Goal: Communication & Community: Answer question/provide support

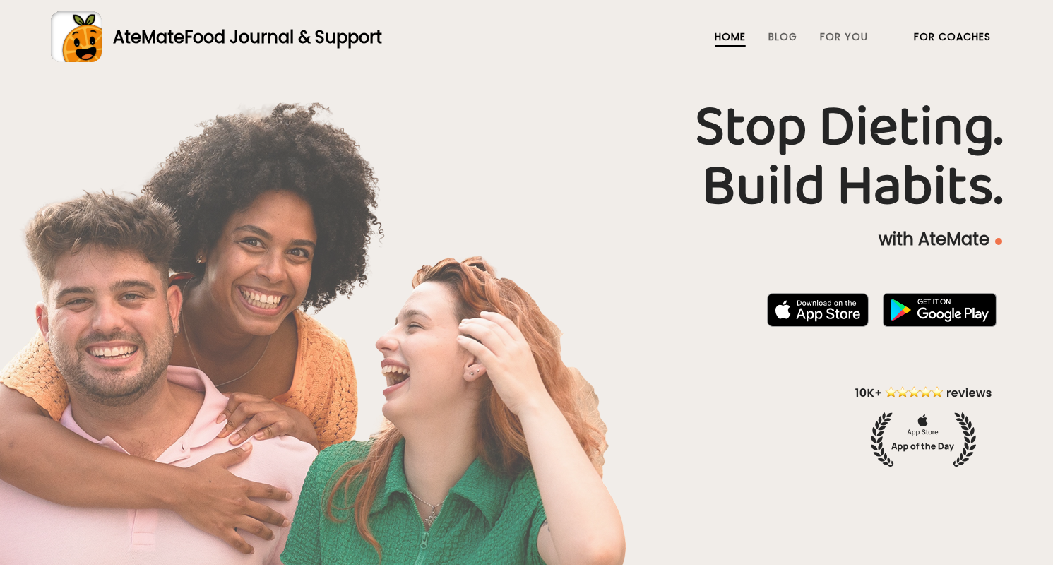
drag, startPoint x: 0, startPoint y: 0, endPoint x: 952, endPoint y: 41, distance: 953.3
click at [952, 41] on link "For Coaches" at bounding box center [952, 36] width 77 height 11
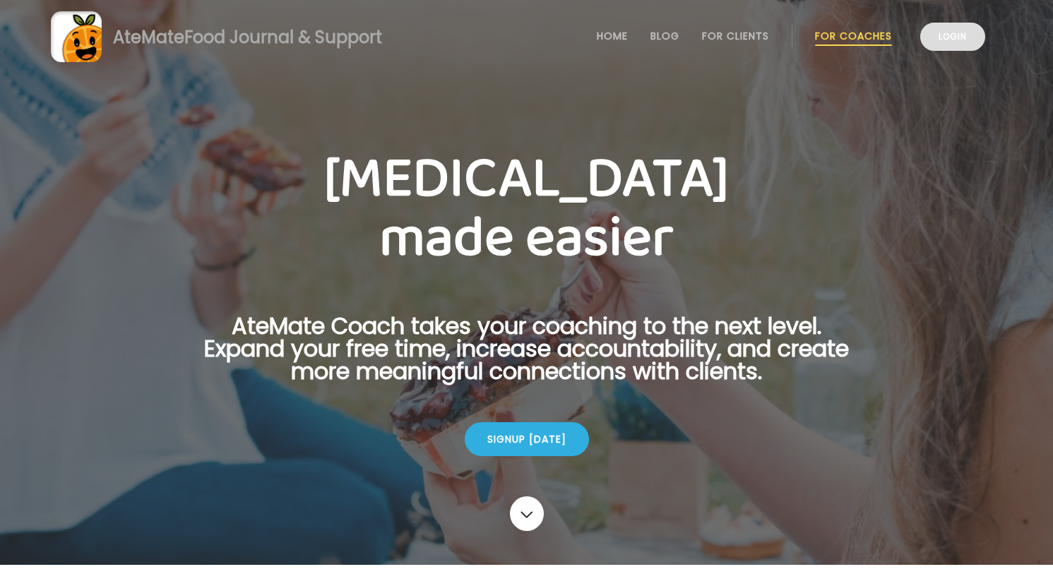
click at [954, 47] on link "Login" at bounding box center [952, 37] width 65 height 28
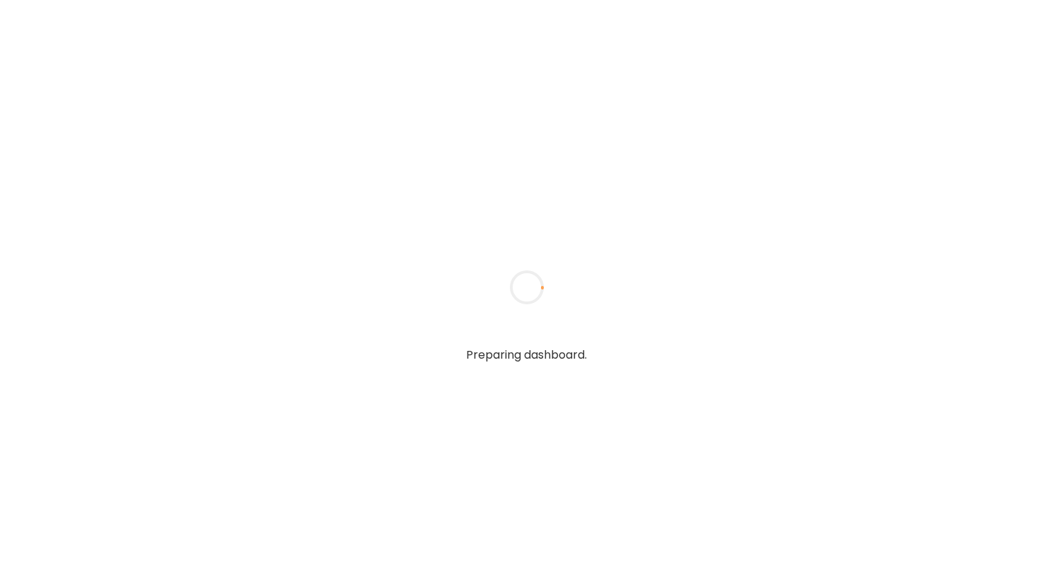
type textarea "**********"
type input "**********"
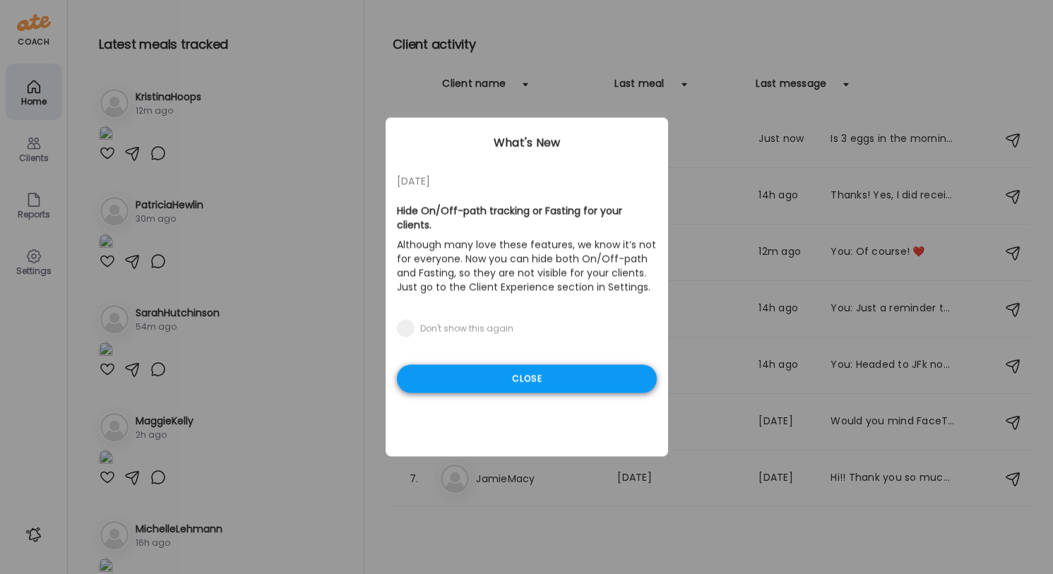
click at [576, 378] on div "Close" at bounding box center [527, 379] width 260 height 28
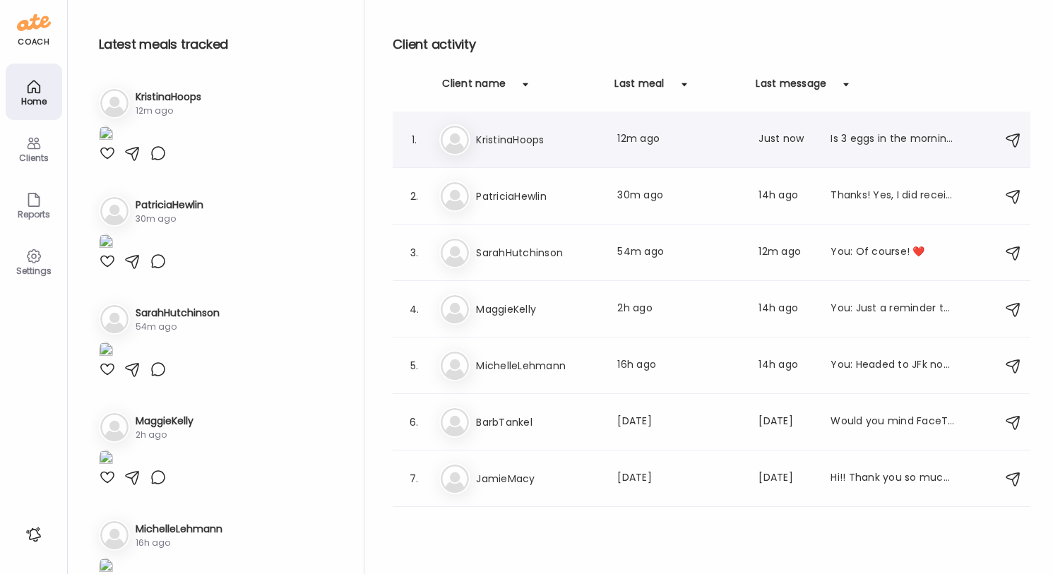
click at [819, 156] on div "1. Kr KristinaHoops Last meal: 12m ago Last message: Just now Is 3 eggs in the …" at bounding box center [712, 140] width 638 height 56
click at [844, 152] on div "Kr KristinaHoops Last meal: 12m ago Last message: Just now Is 3 eggs in the mor…" at bounding box center [713, 139] width 549 height 31
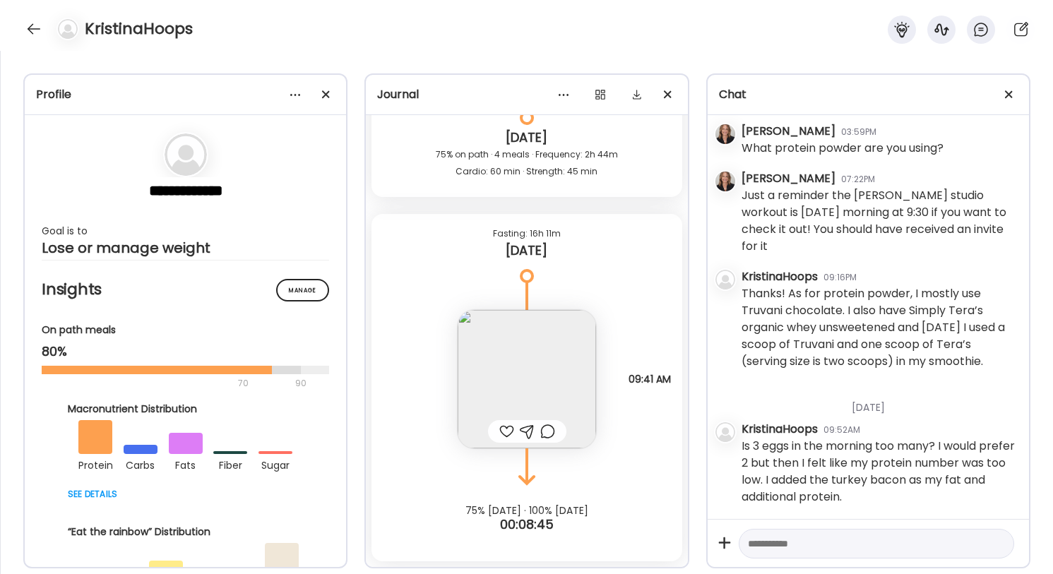
scroll to position [1653, 0]
click at [529, 380] on img at bounding box center [526, 379] width 138 height 138
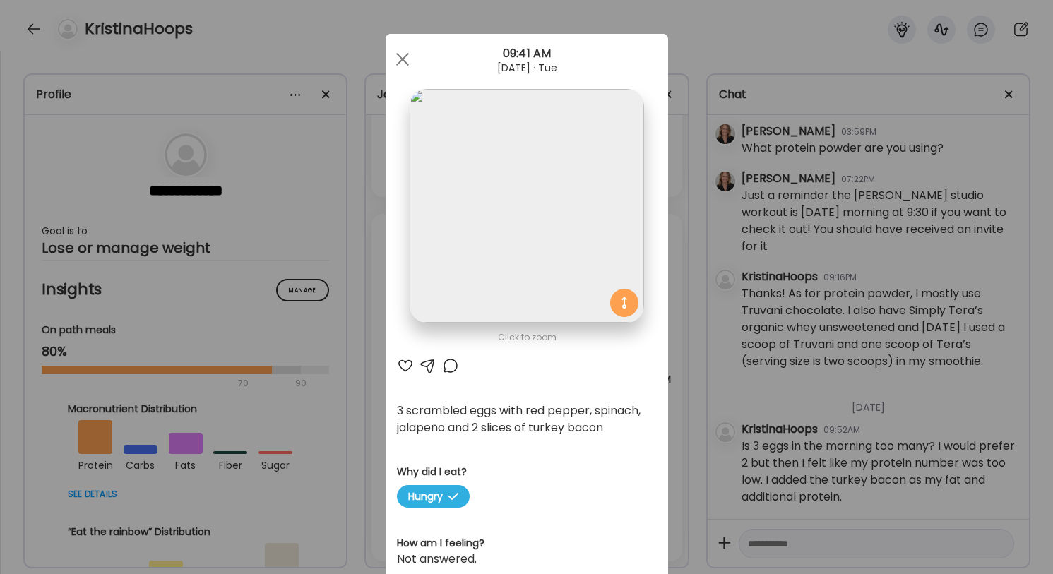
click at [529, 380] on div "Click to zoom AteMate AI 3 scrambled eggs with red pepper, spinach, jalapeño an…" at bounding box center [526, 315] width 282 height 562
click at [402, 54] on div at bounding box center [402, 59] width 28 height 28
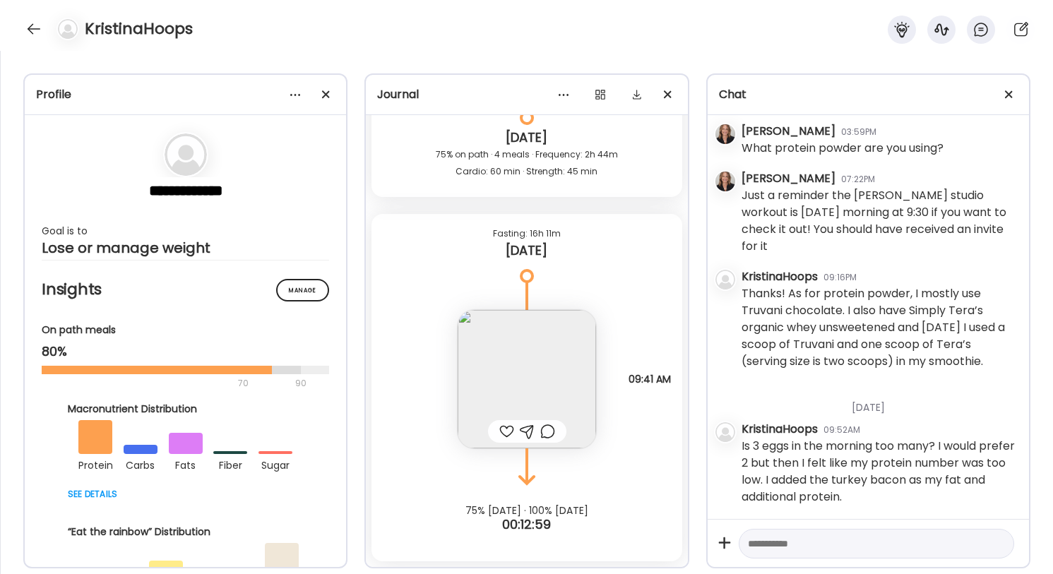
click at [785, 544] on textarea at bounding box center [864, 543] width 232 height 17
type textarea "**********"
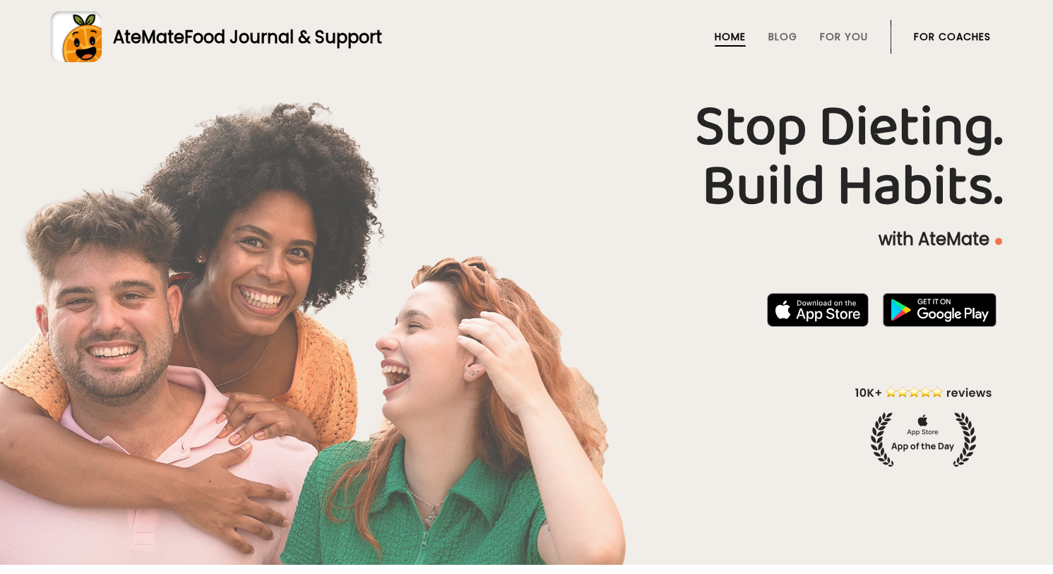
click at [937, 37] on link "For Coaches" at bounding box center [952, 36] width 77 height 11
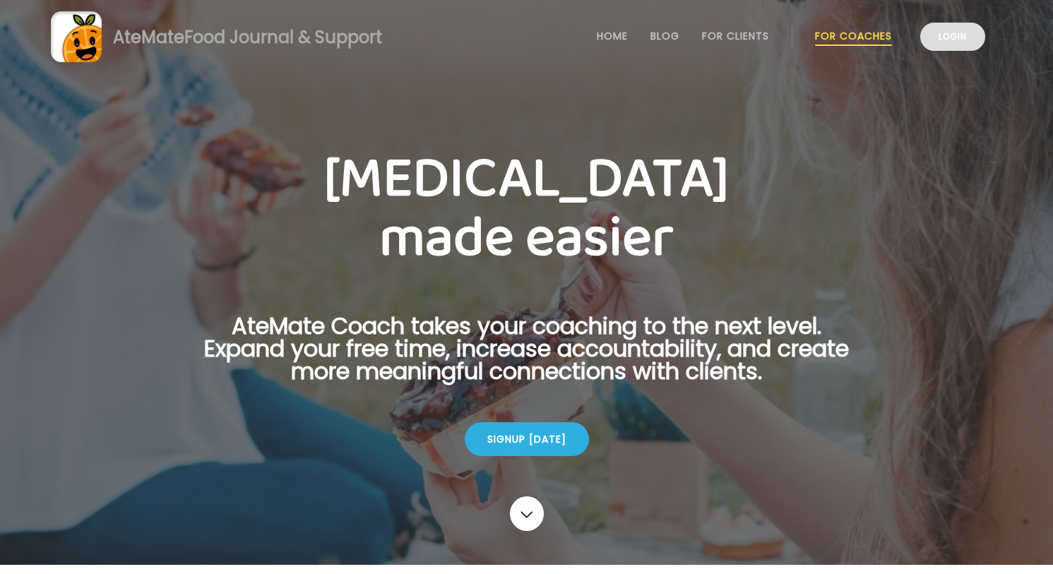
click at [940, 40] on link "Login" at bounding box center [952, 37] width 65 height 28
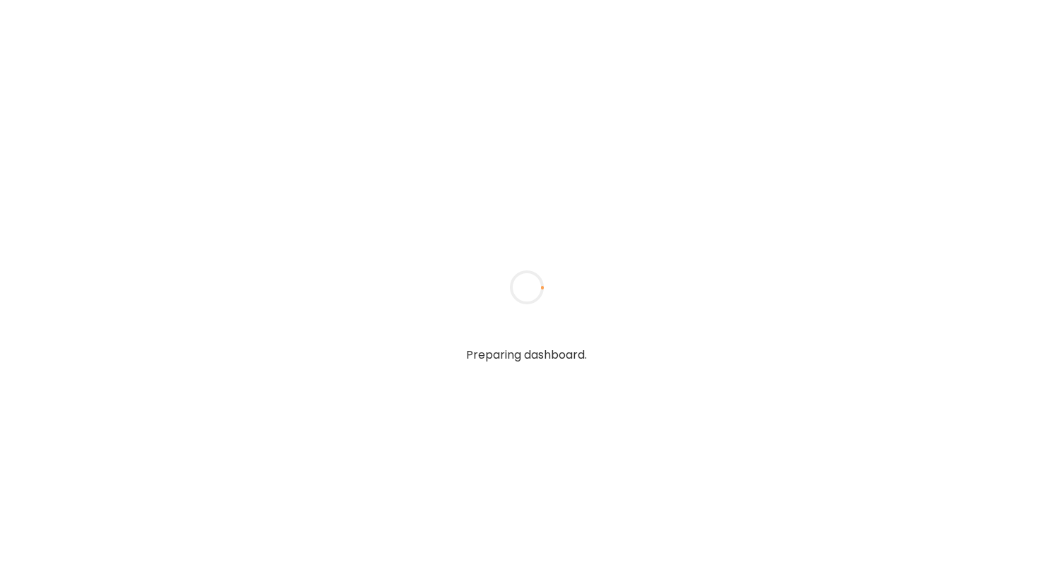
type textarea "**********"
type input "**********"
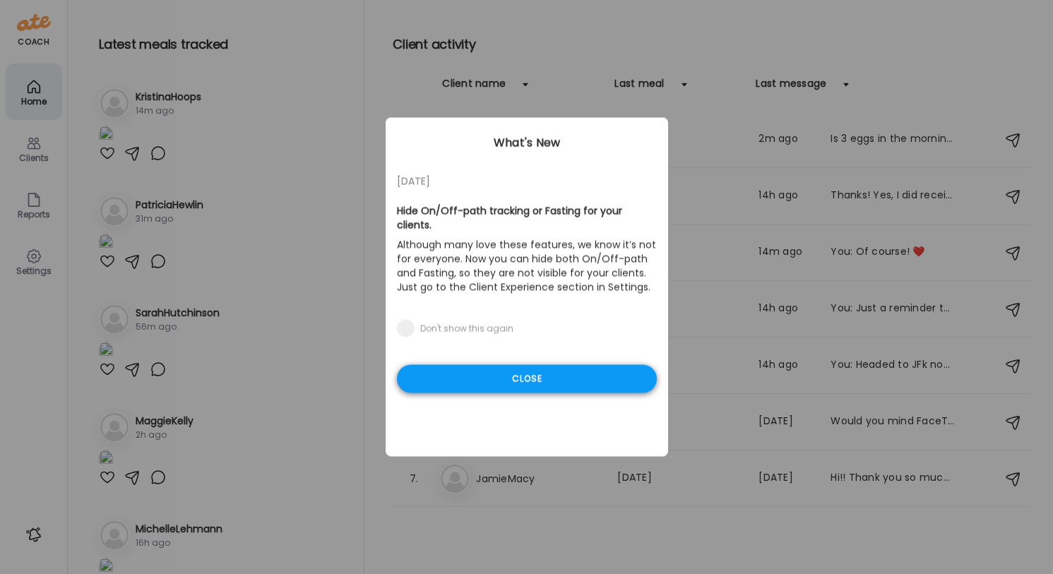
click at [611, 378] on div "Close" at bounding box center [527, 379] width 260 height 28
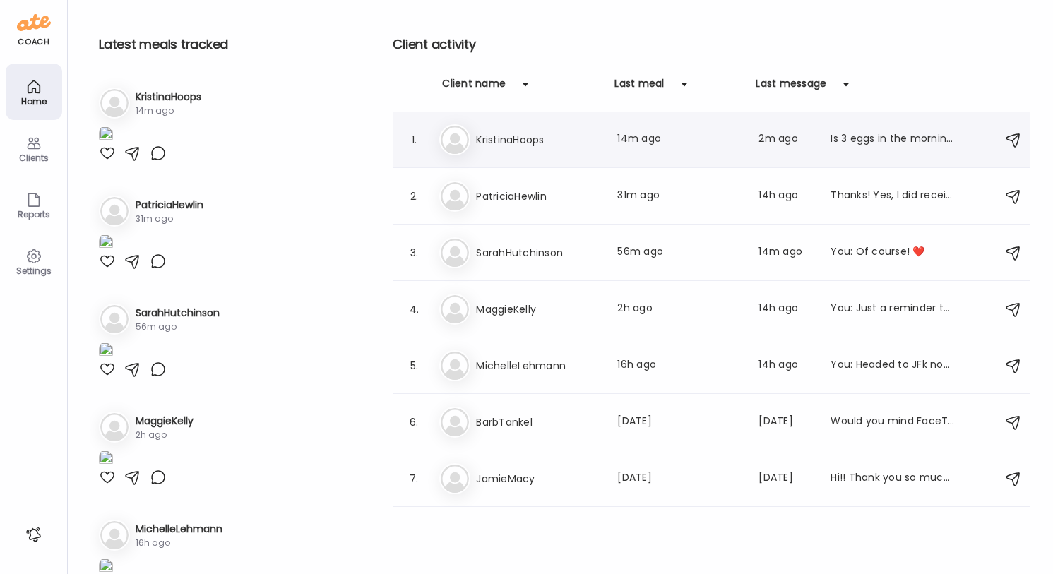
click at [686, 155] on div "1. Kr KristinaHoops Last meal: 14m ago Last message: 2m ago Is 3 eggs in the mo…" at bounding box center [712, 140] width 638 height 56
click at [881, 147] on div "Is 3 eggs in the morning too many? I would prefer 2 but then I felt like my pro…" at bounding box center [892, 139] width 124 height 17
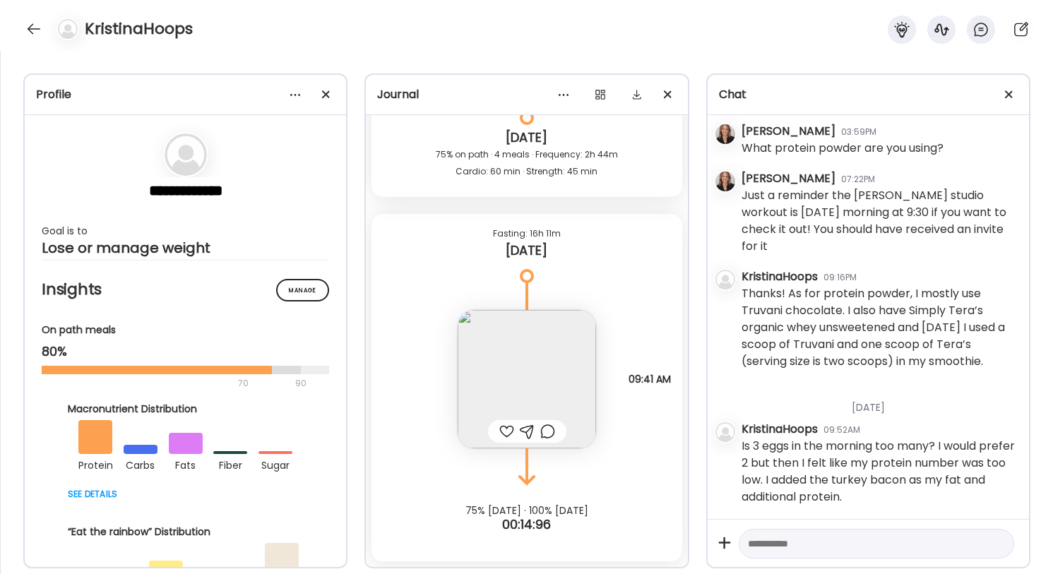
scroll to position [1653, 0]
click at [774, 540] on textarea at bounding box center [864, 543] width 232 height 17
type textarea "**********"
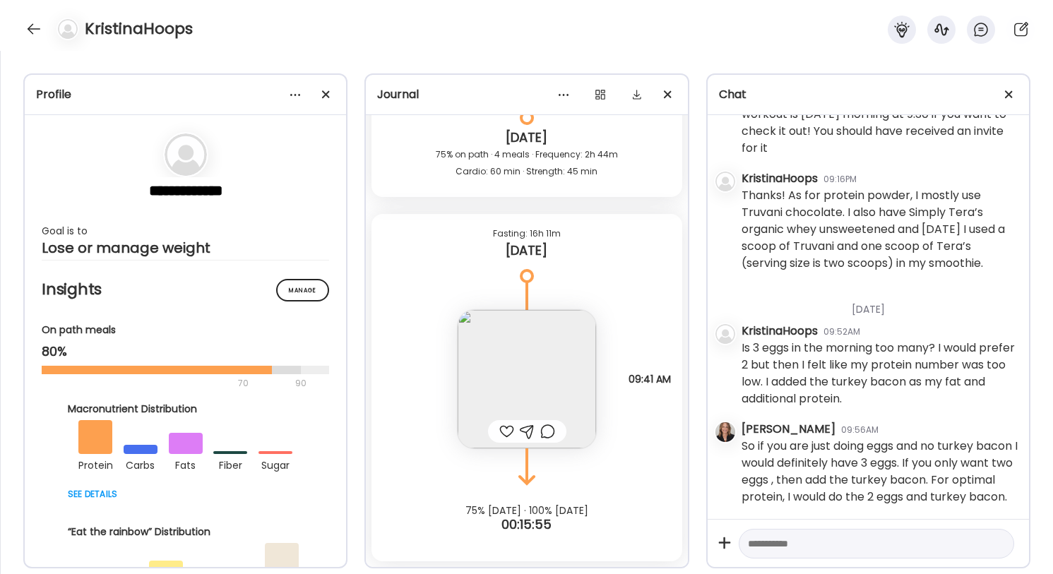
scroll to position [1768, 0]
click at [32, 26] on div at bounding box center [34, 29] width 23 height 23
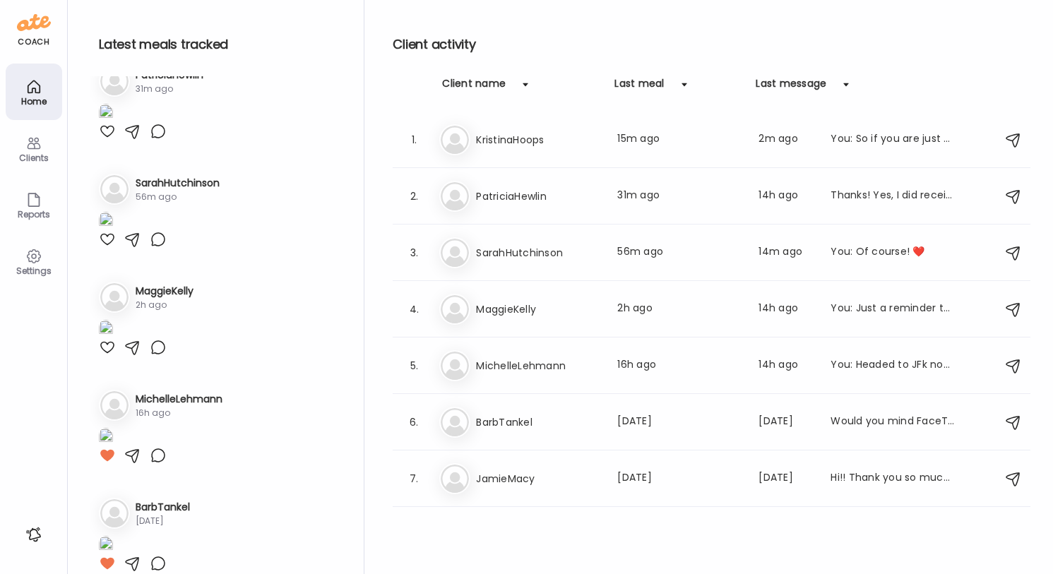
scroll to position [213, 0]
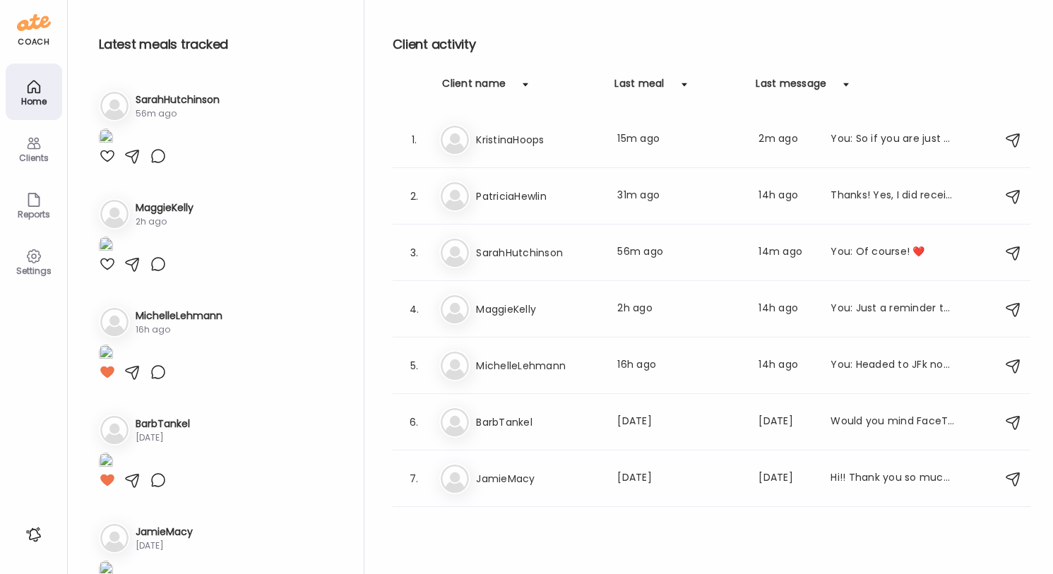
click at [113, 40] on img at bounding box center [106, 29] width 14 height 19
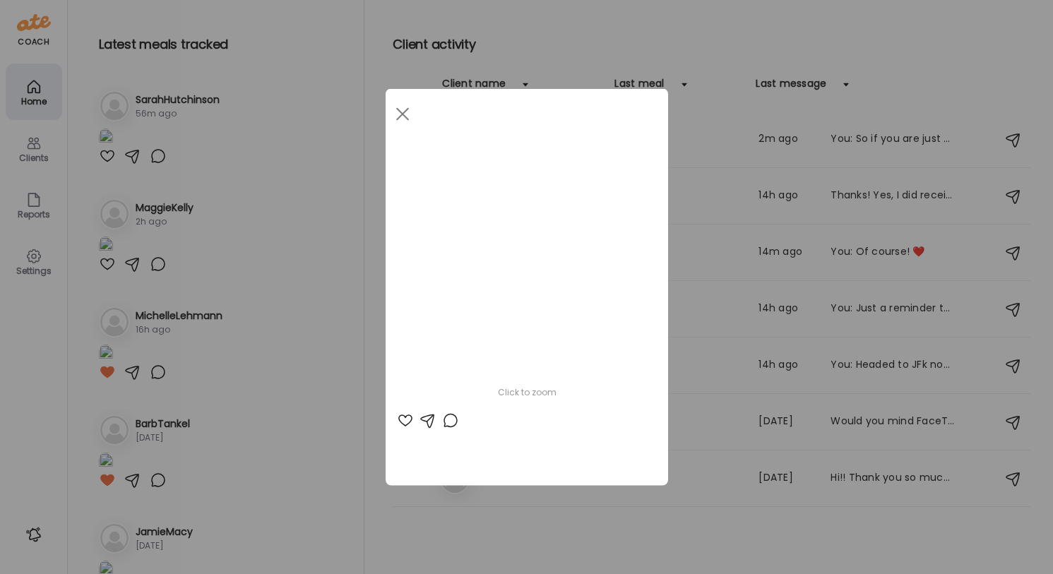
scroll to position [0, 476]
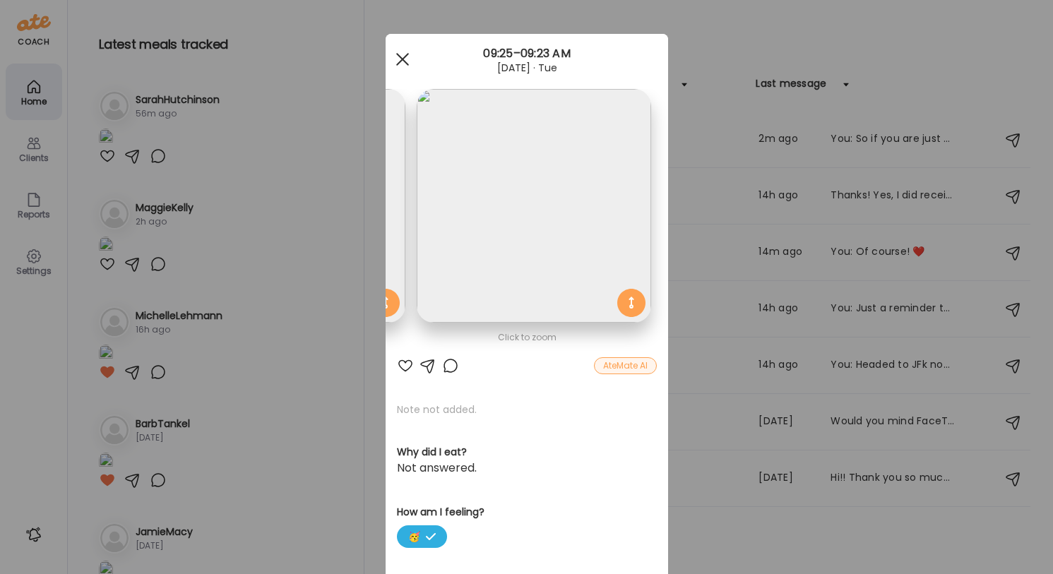
click at [395, 69] on div at bounding box center [402, 59] width 28 height 28
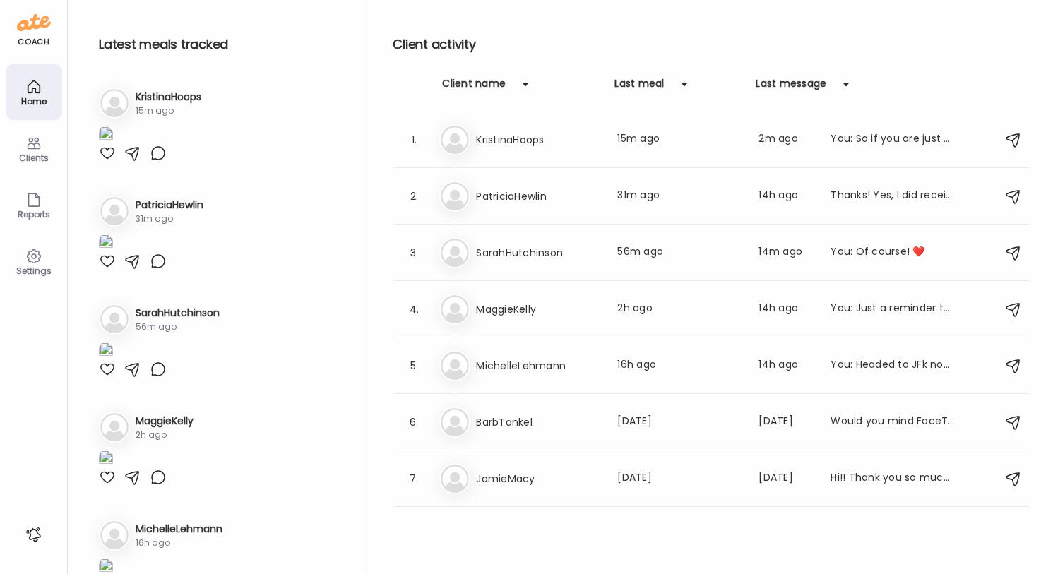
scroll to position [0, 0]
